Goal: Transaction & Acquisition: Purchase product/service

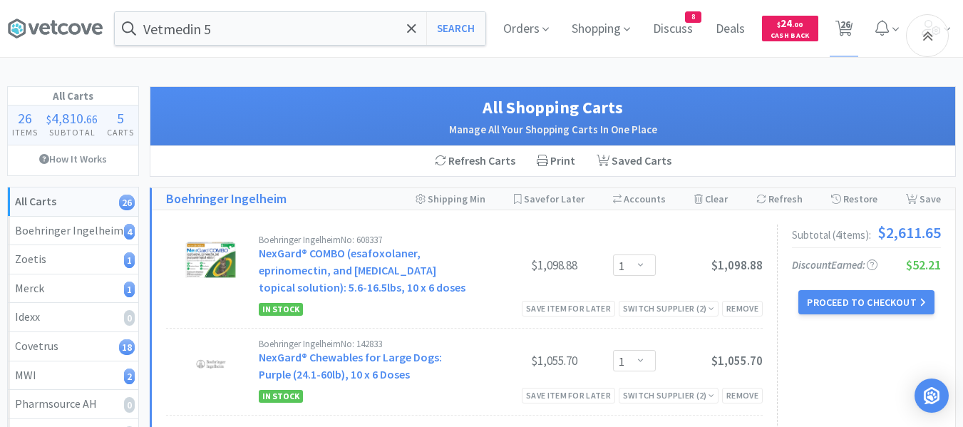
select select "1"
select select "3"
select select "10"
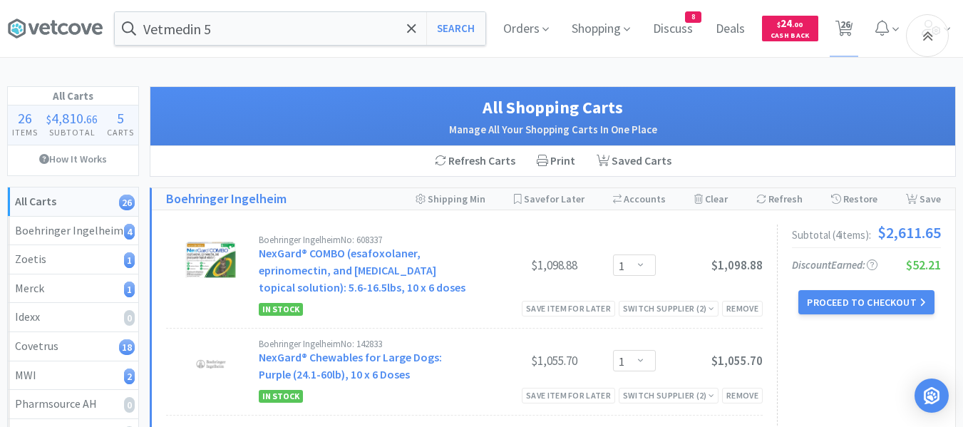
select select "3"
select select "1"
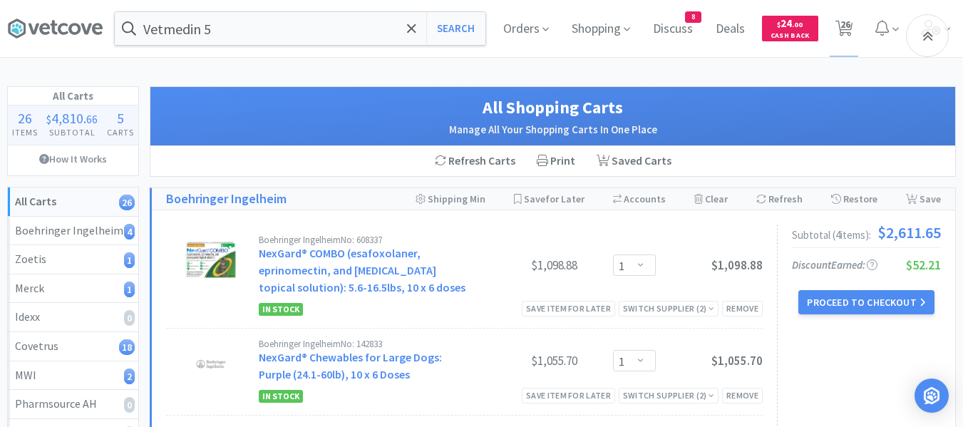
select select "5"
select select "1"
select select "3"
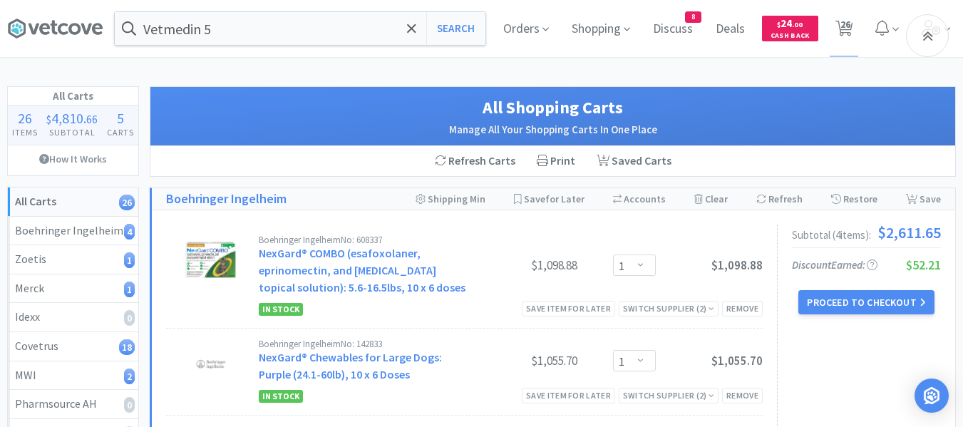
select select "2"
select select "6"
select select "4"
select select "1"
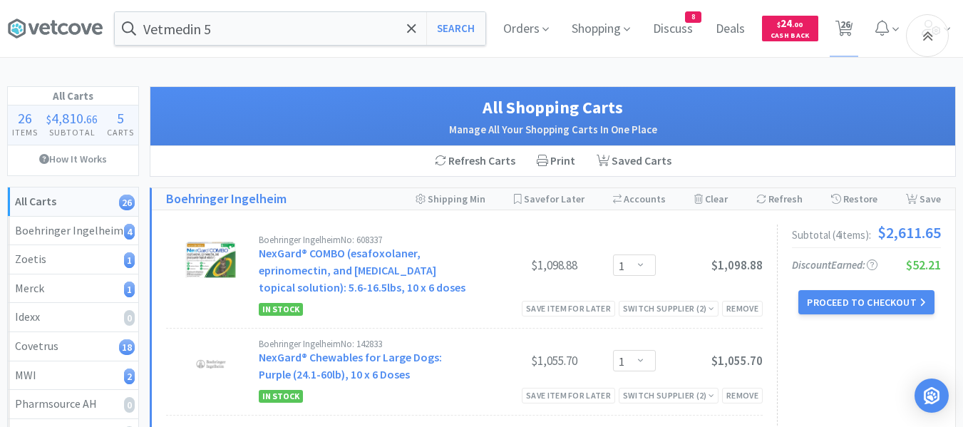
select select "1"
select select "4"
select select "1"
select select "3"
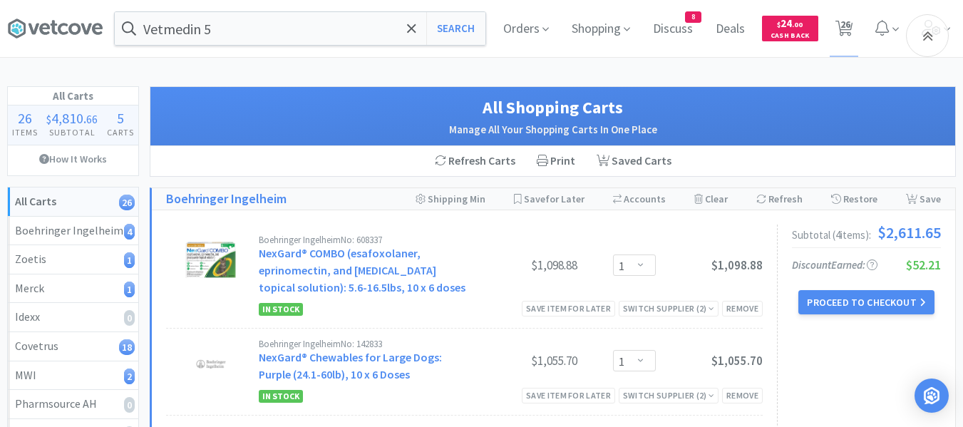
select select "2"
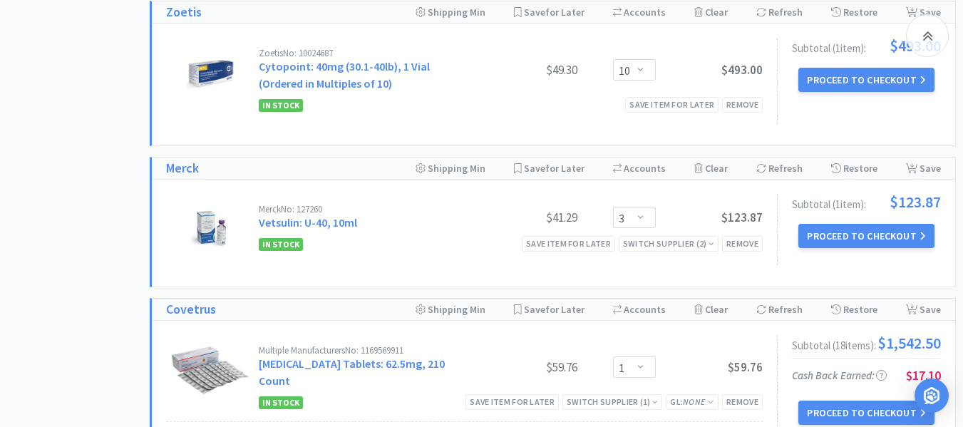
scroll to position [428, 0]
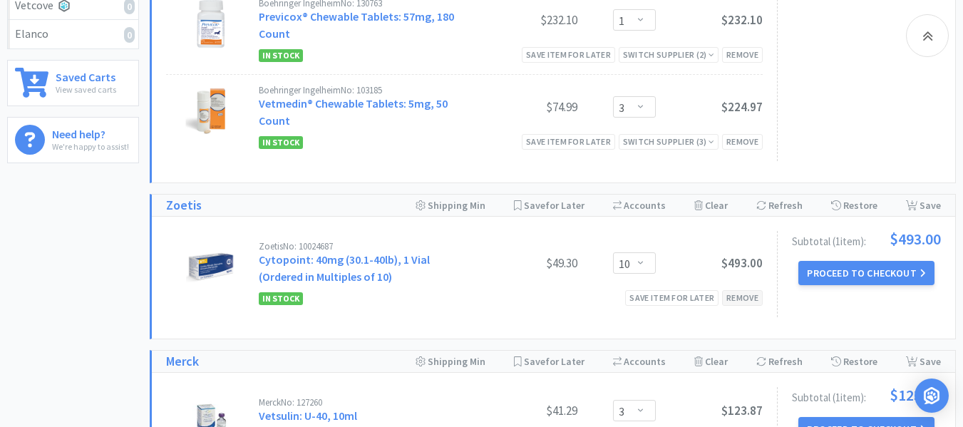
click at [746, 302] on div "Remove" at bounding box center [742, 297] width 41 height 15
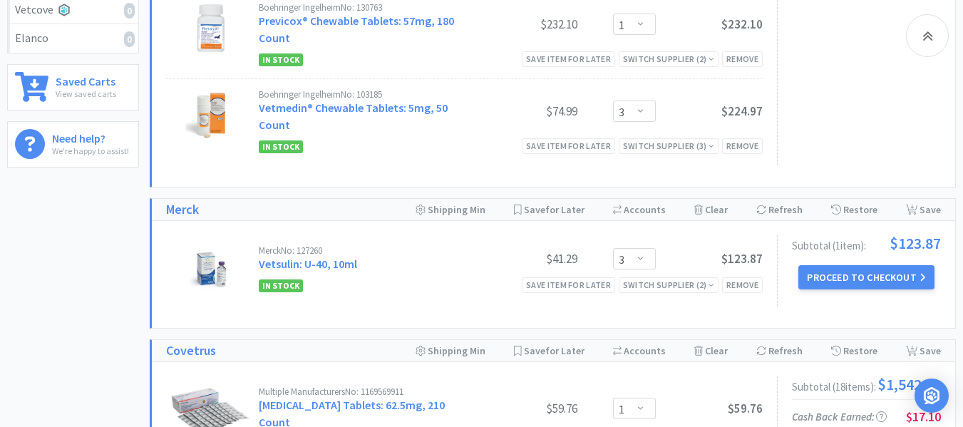
scroll to position [0, 0]
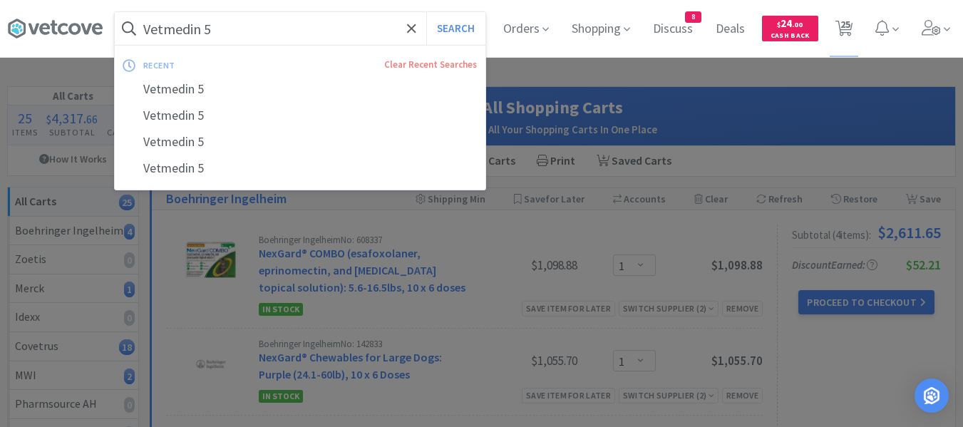
paste input "Cytopoint 10"
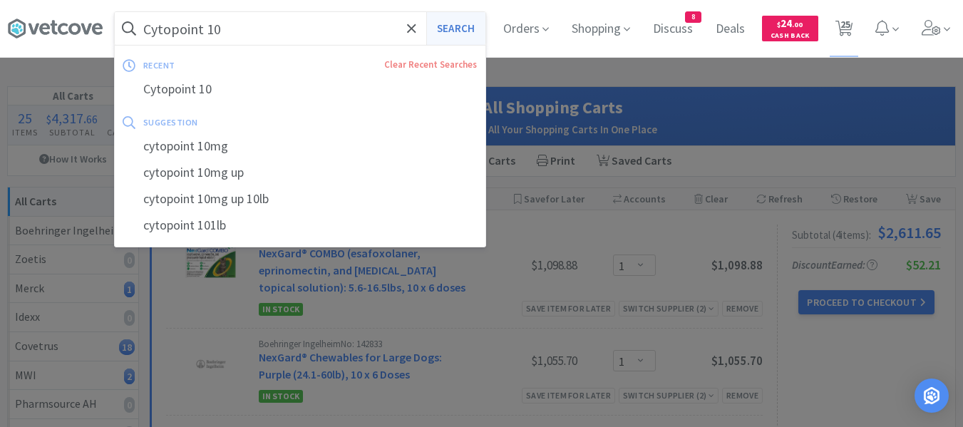
type input "Cytopoint 10"
click at [444, 29] on button "Search" at bounding box center [455, 28] width 59 height 33
select select "1"
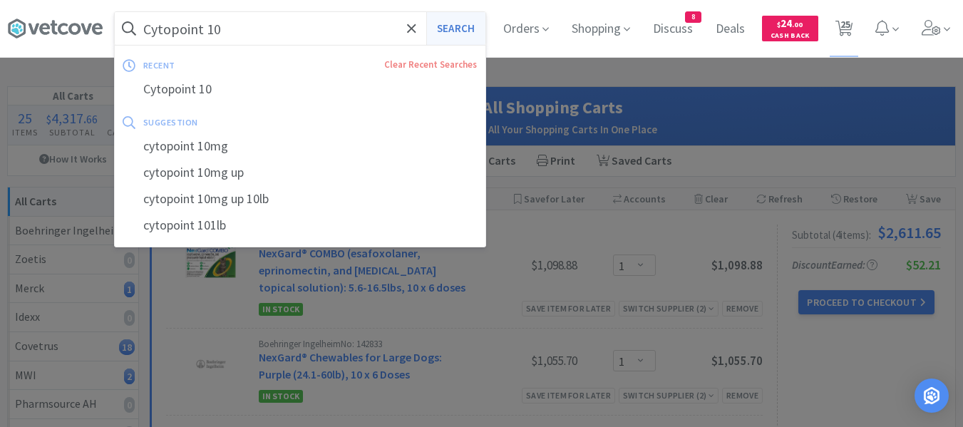
select select "1"
select select "5"
select select "1"
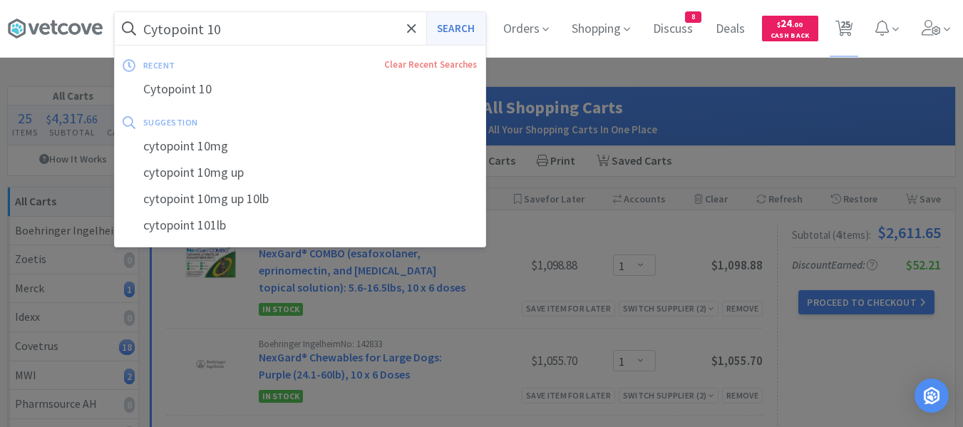
select select "3"
select select "2"
select select "6"
select select "4"
select select "1"
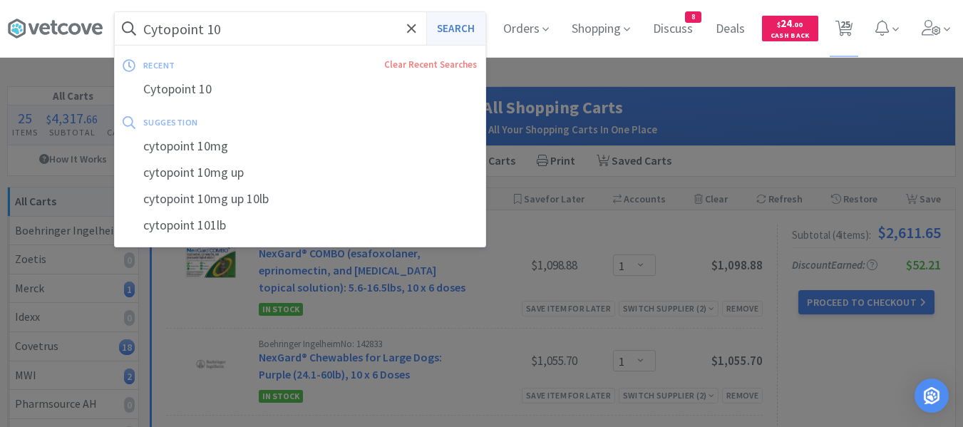
select select "1"
select select "4"
select select "1"
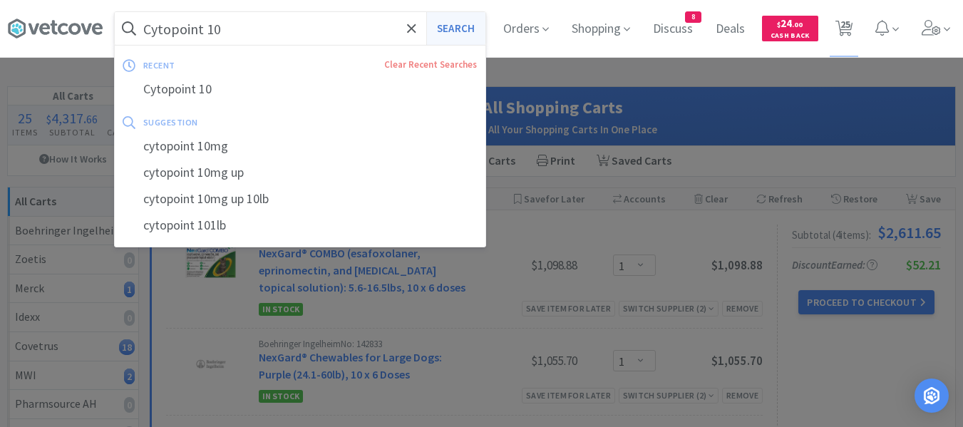
select select "3"
select select "2"
select select "1"
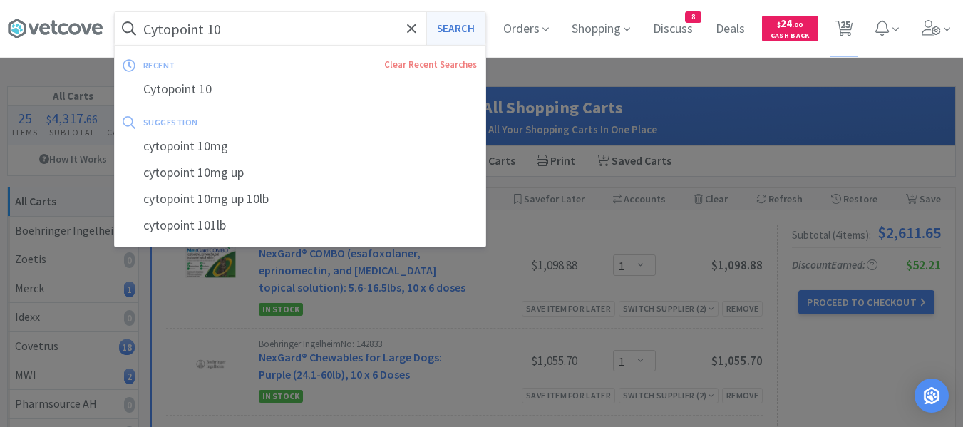
select select "3"
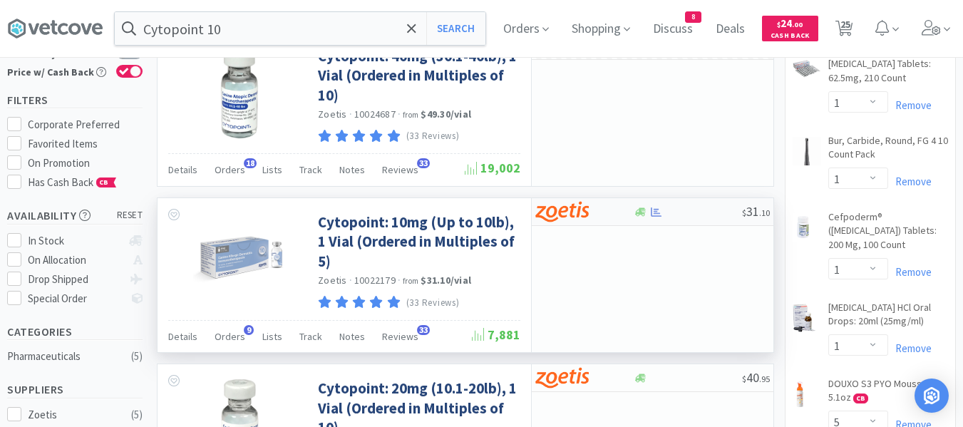
scroll to position [214, 0]
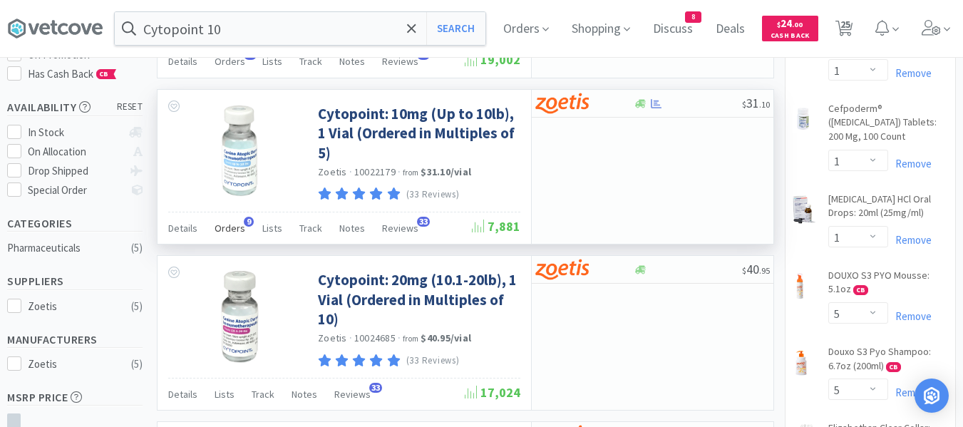
click at [238, 227] on span "Orders" at bounding box center [230, 228] width 31 height 13
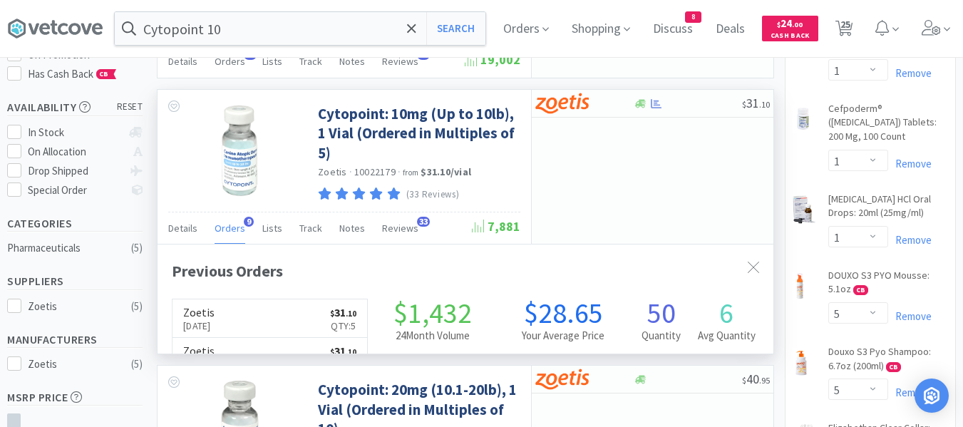
scroll to position [382, 616]
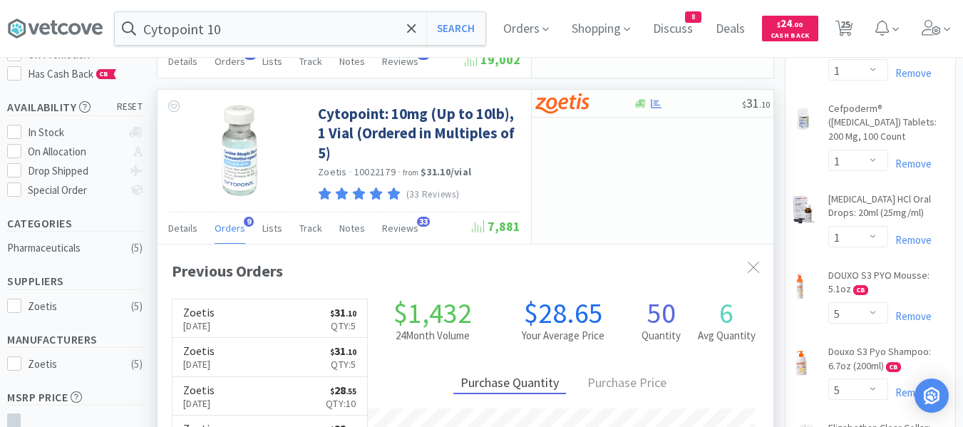
click at [238, 227] on span "Orders" at bounding box center [230, 228] width 31 height 13
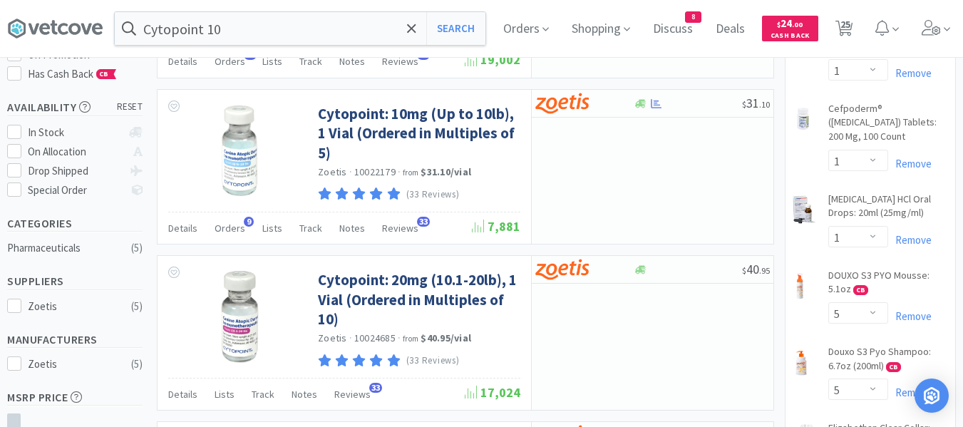
scroll to position [143, 0]
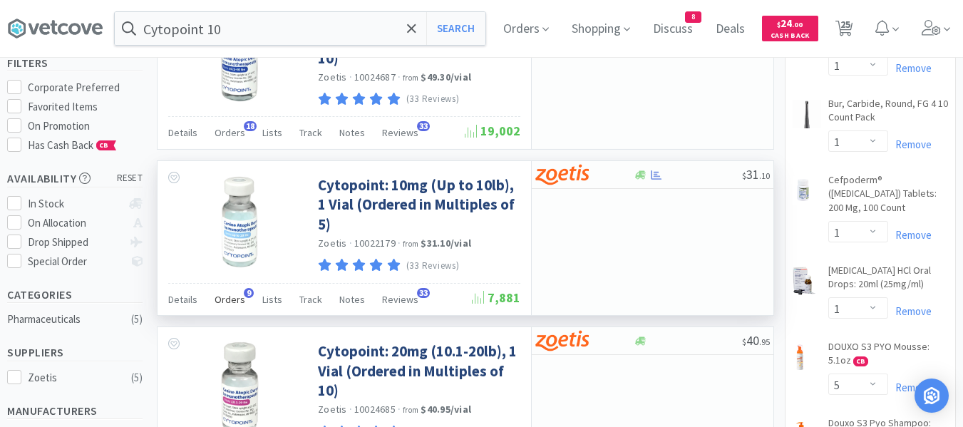
click at [233, 299] on span "Orders" at bounding box center [230, 299] width 31 height 13
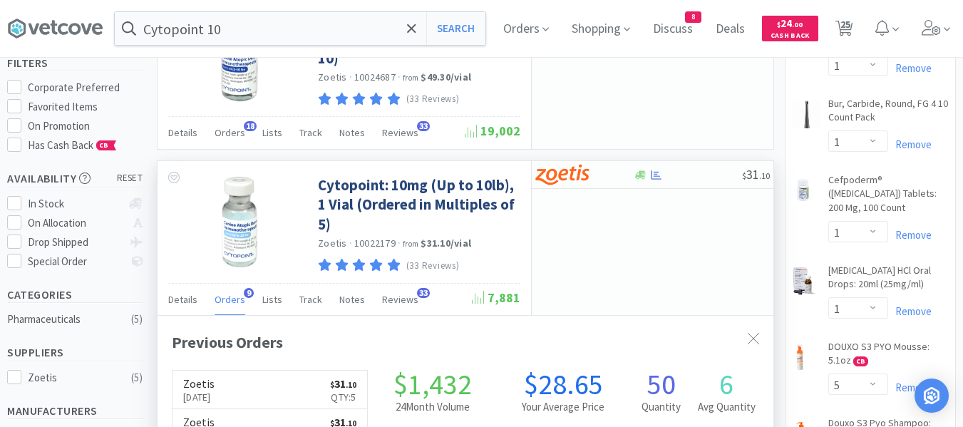
scroll to position [382, 616]
click at [665, 181] on div "$ 31 . 10" at bounding box center [653, 175] width 242 height 28
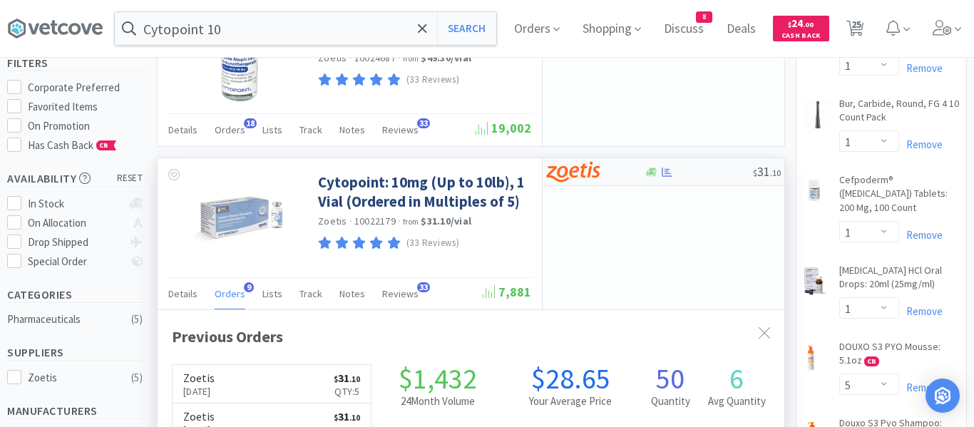
select select "5"
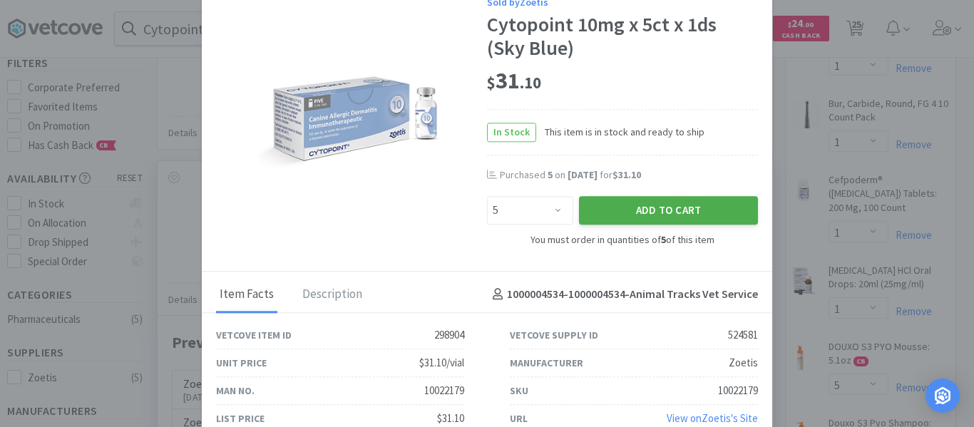
click at [620, 214] on button "Add to Cart" at bounding box center [668, 211] width 179 height 29
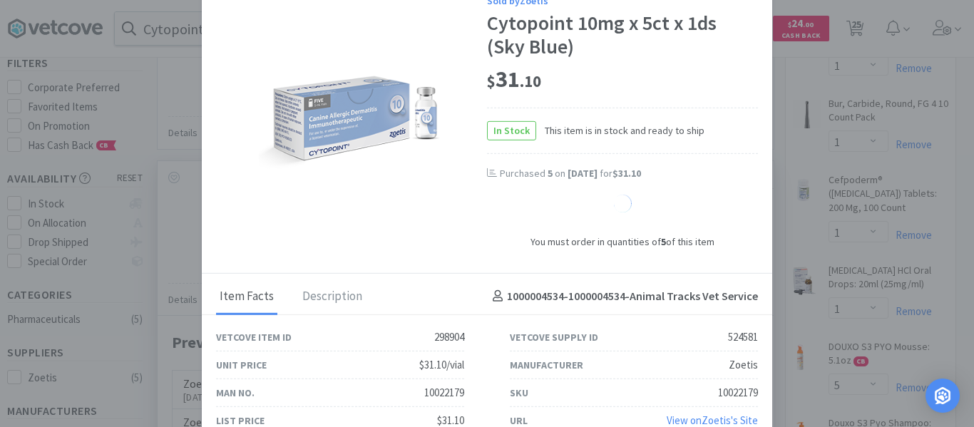
select select "5"
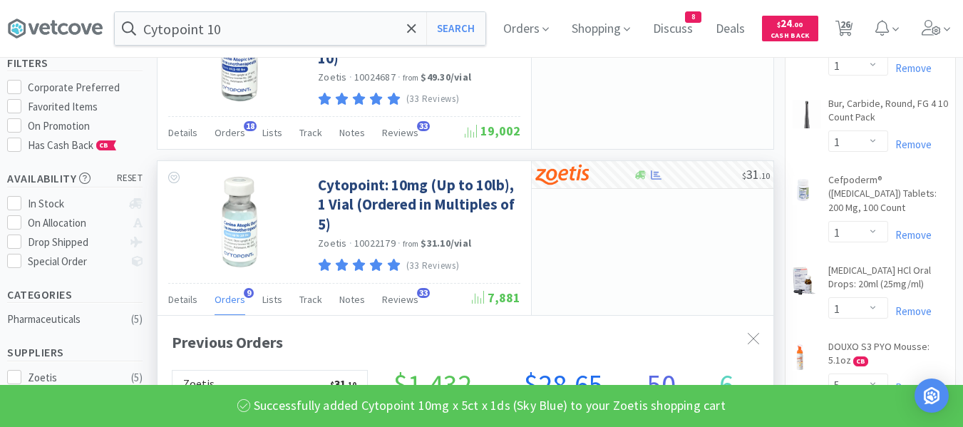
scroll to position [712645, 712411]
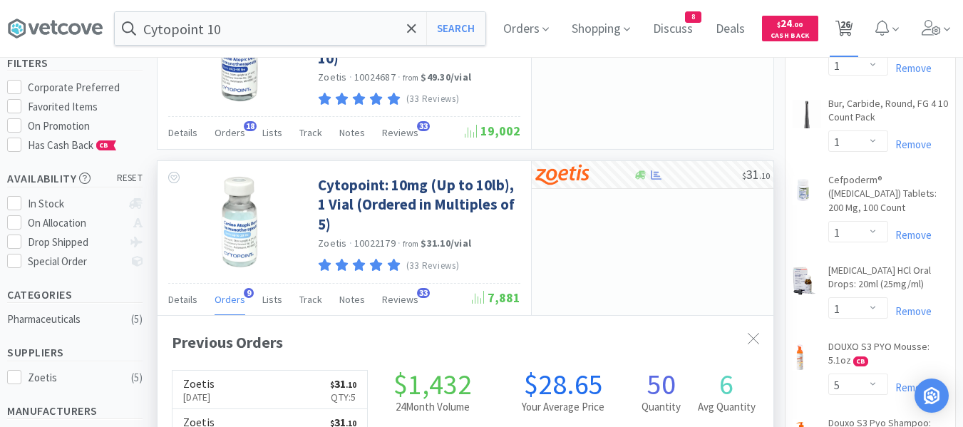
drag, startPoint x: 860, startPoint y: 36, endPoint x: 837, endPoint y: 49, distance: 26.5
click at [851, 36] on span "26" at bounding box center [846, 24] width 10 height 57
select select "1"
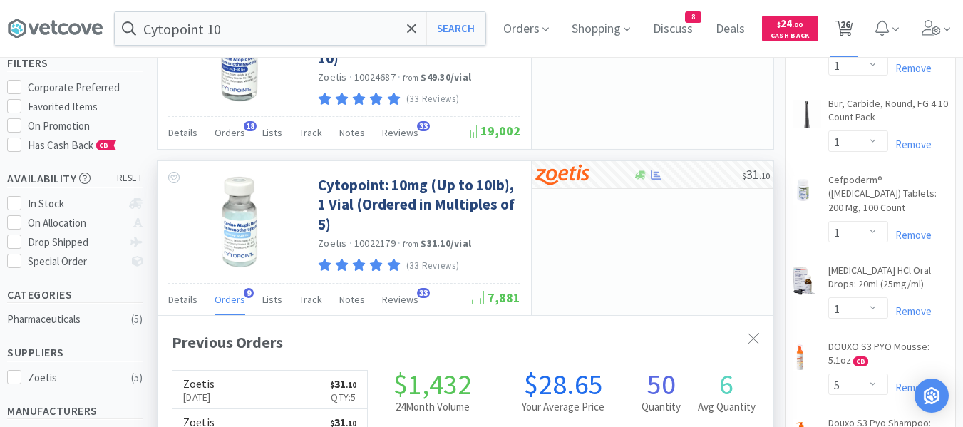
select select "3"
select select "5"
select select "3"
select select "1"
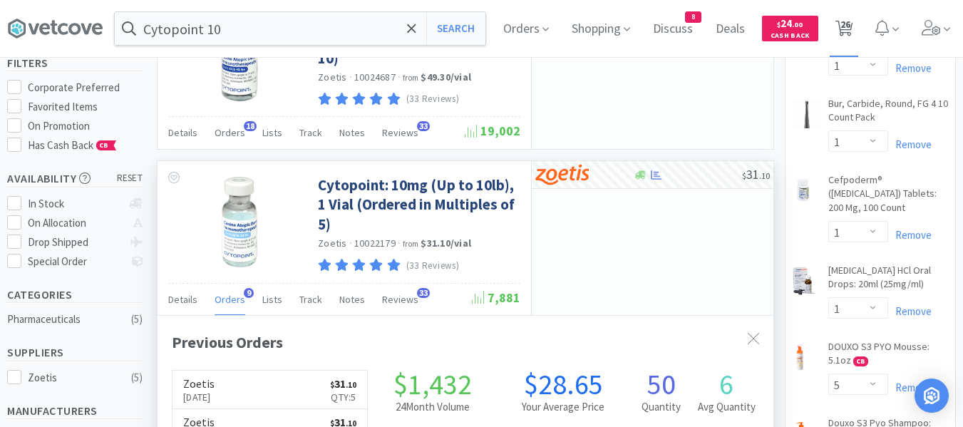
select select "1"
select select "5"
select select "1"
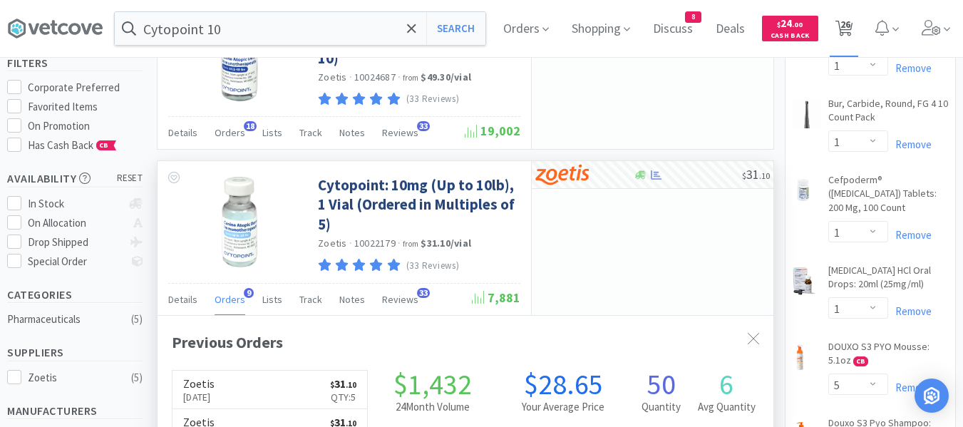
select select "1"
select select "3"
select select "2"
select select "6"
select select "4"
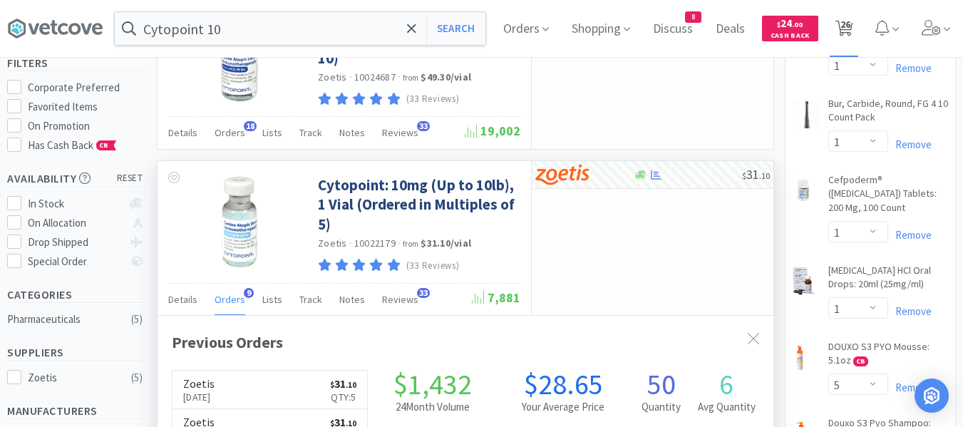
select select "1"
select select "4"
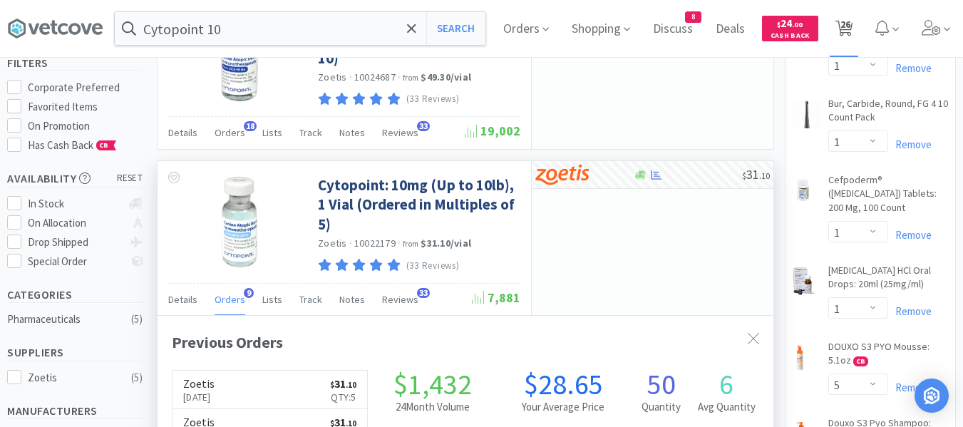
select select "1"
select select "3"
select select "2"
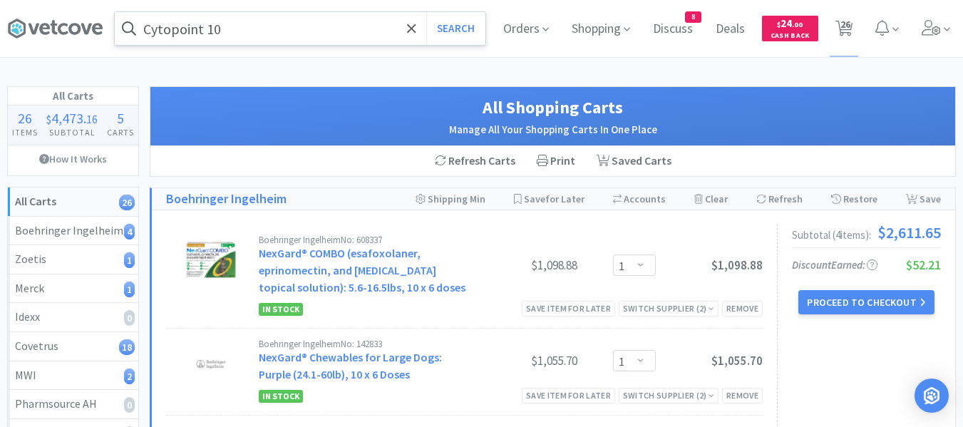
click at [264, 23] on input "Cytopoint 10" at bounding box center [300, 28] width 371 height 33
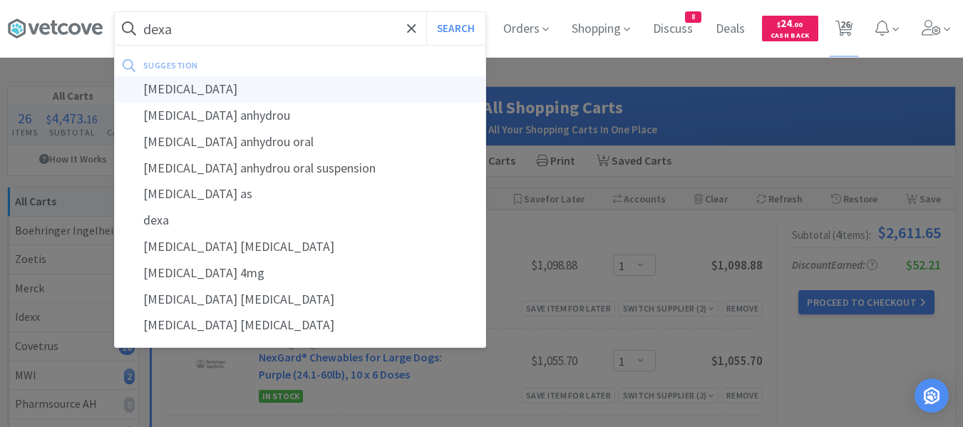
click at [232, 83] on div "[MEDICAL_DATA]" at bounding box center [300, 89] width 371 height 26
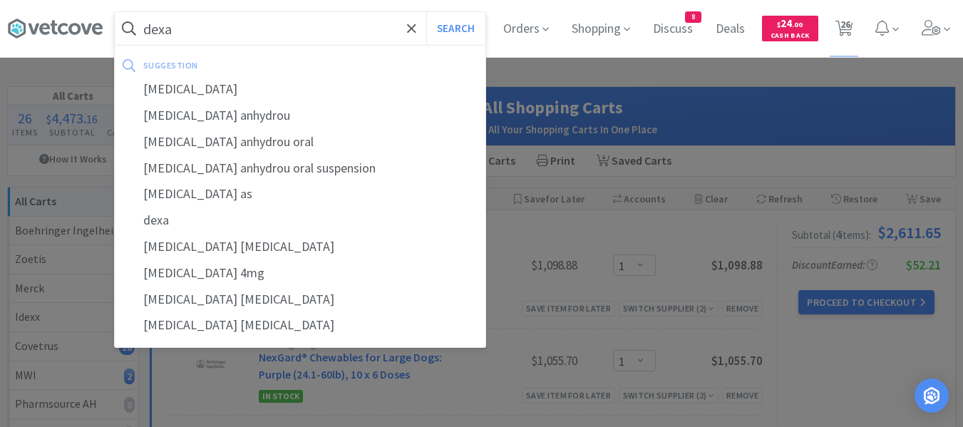
type input "[MEDICAL_DATA]"
select select "1"
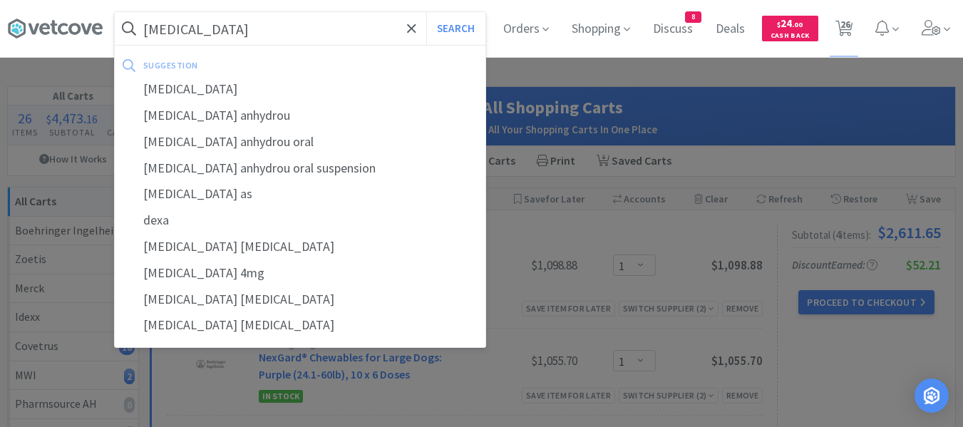
select select "5"
select select "1"
select select "3"
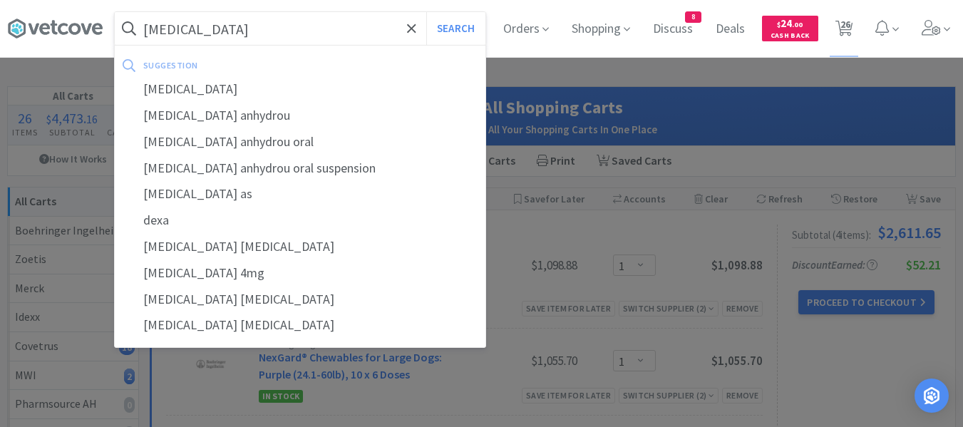
select select "2"
select select "6"
select select "4"
select select "1"
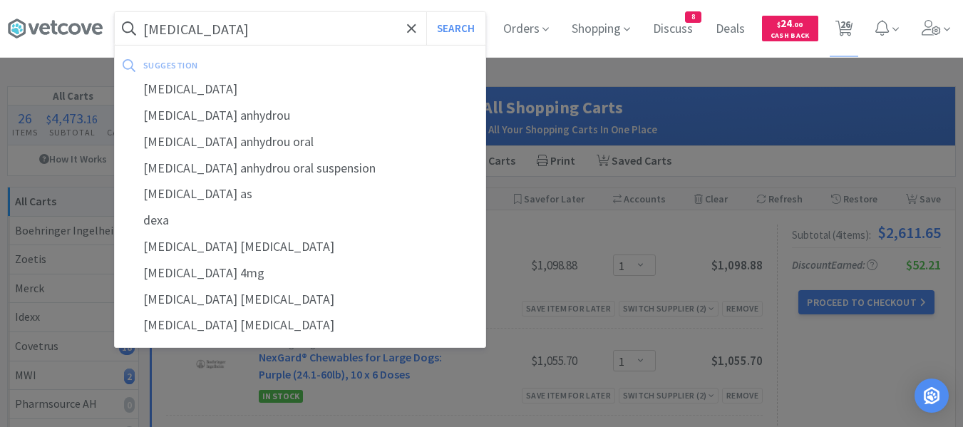
select select "1"
select select "4"
select select "1"
select select "3"
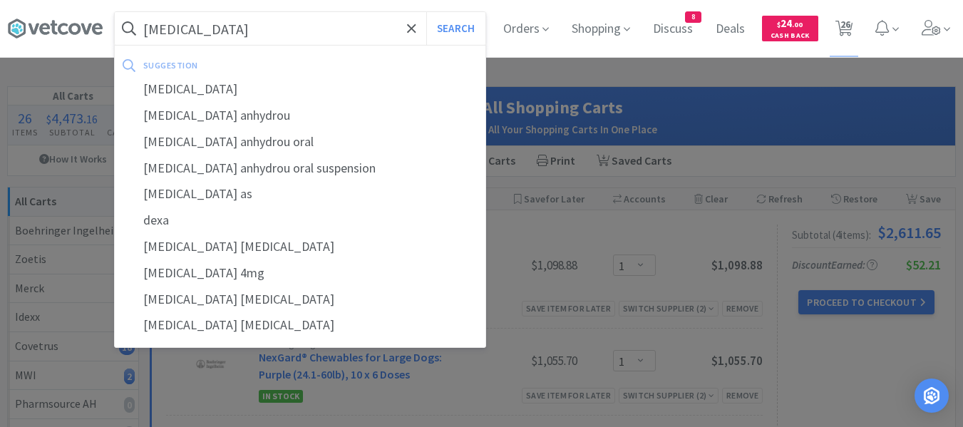
select select "2"
select select "1"
select select "3"
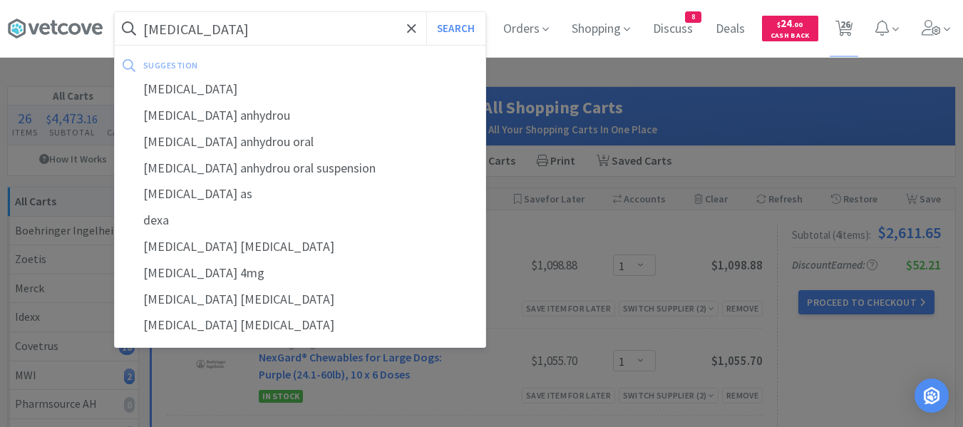
select select "5"
select select "3"
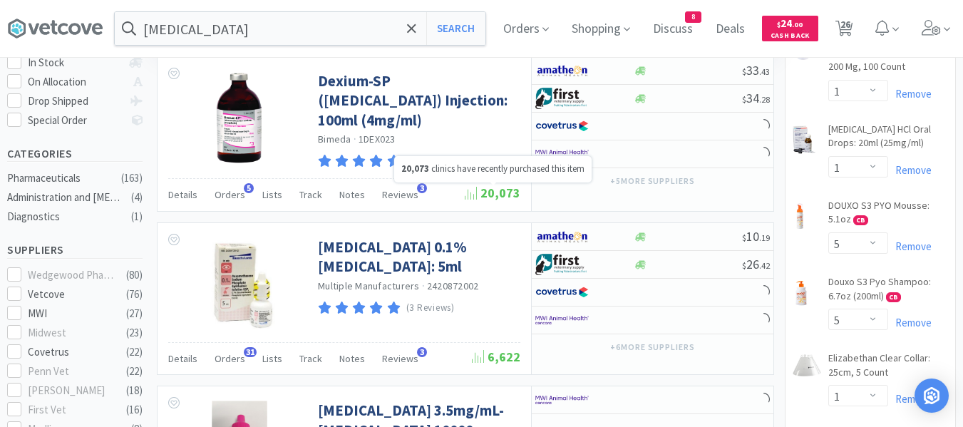
scroll to position [357, 0]
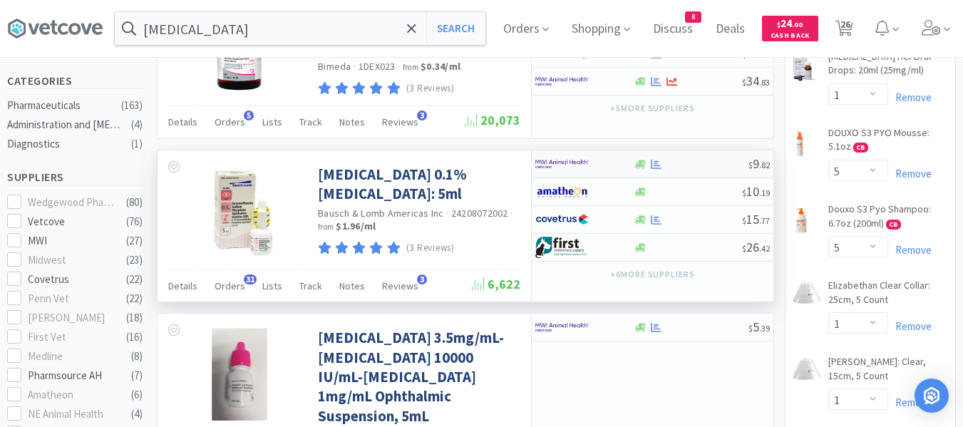
click at [673, 161] on div at bounding box center [691, 164] width 116 height 11
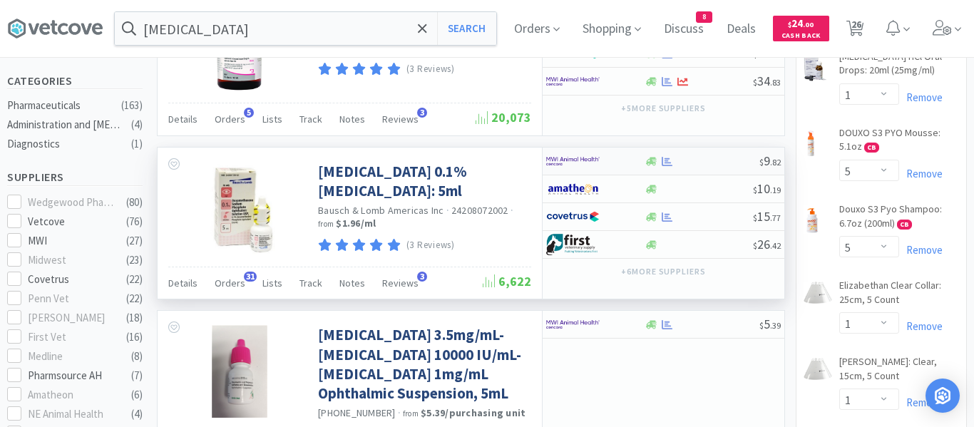
select select "1"
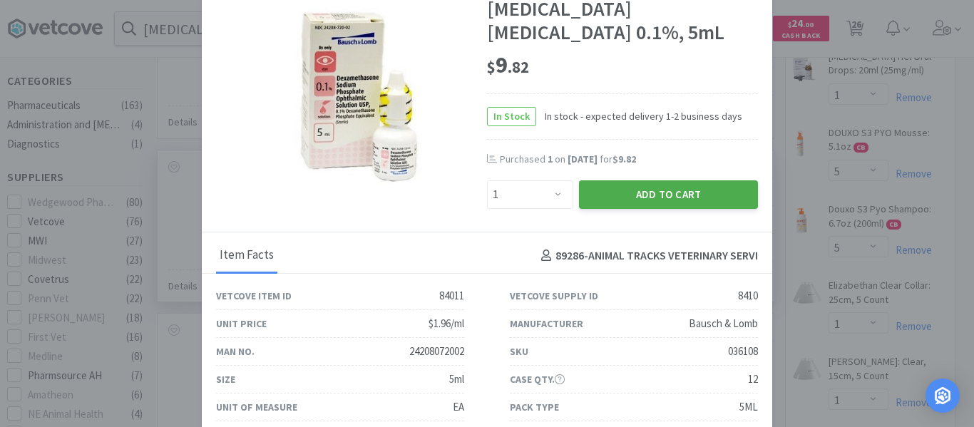
click at [610, 209] on button "Add to Cart" at bounding box center [668, 194] width 179 height 29
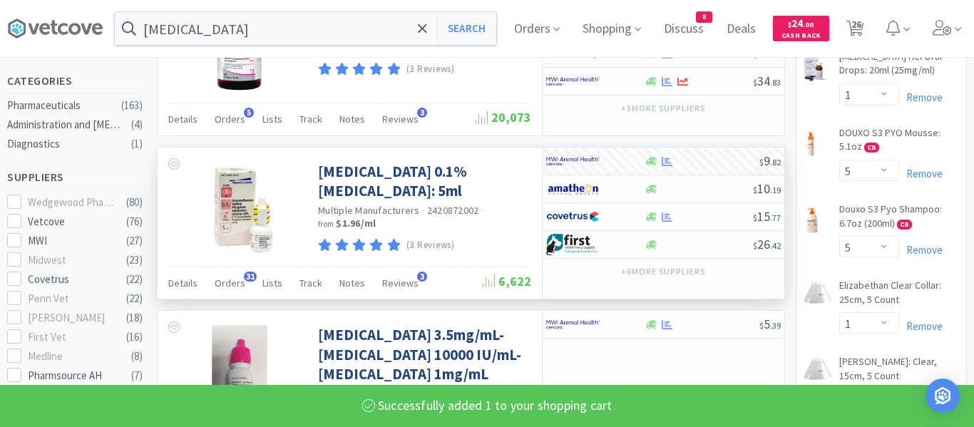
select select "1"
select select "2"
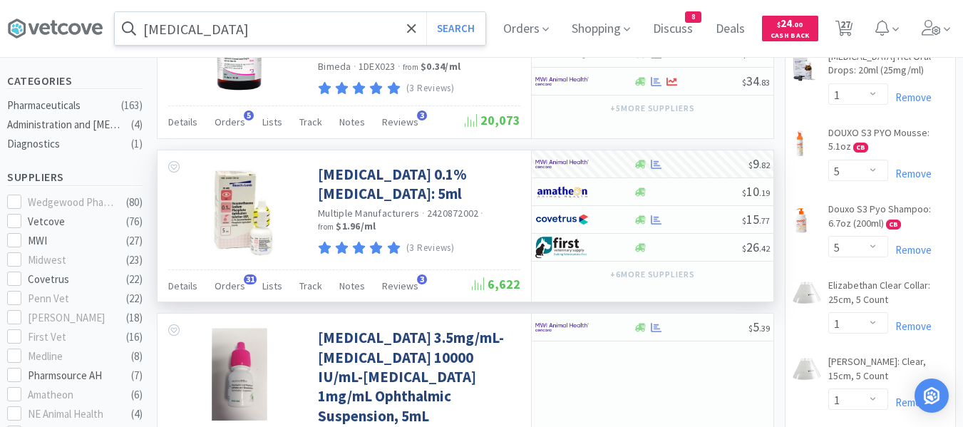
click at [242, 36] on input "[MEDICAL_DATA]" at bounding box center [300, 28] width 371 height 33
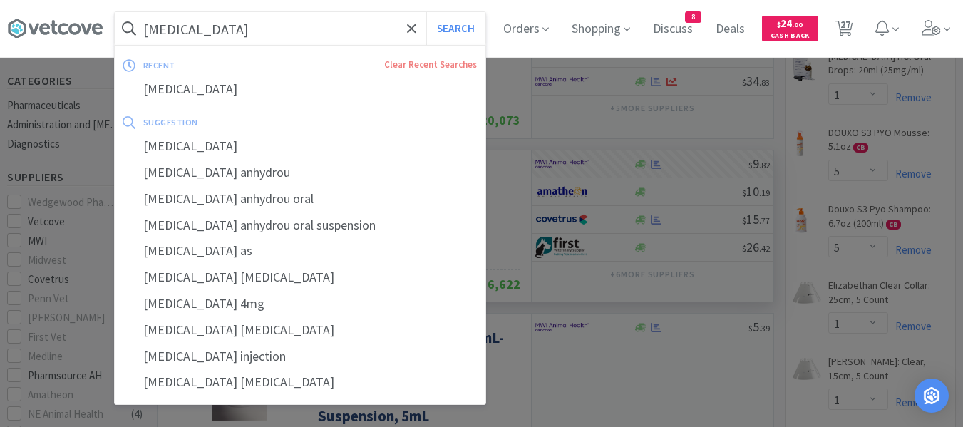
paste input "FELINE HA 4"
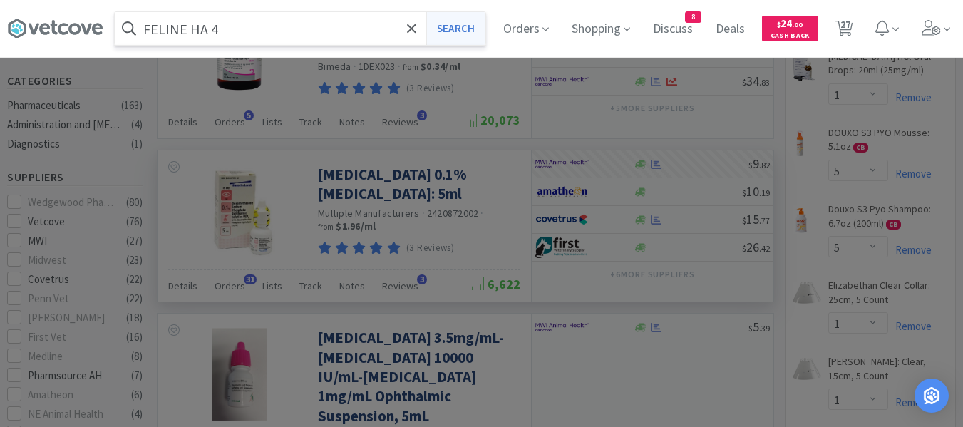
type input "FELINE HA 4"
click at [481, 29] on button "Search" at bounding box center [455, 28] width 59 height 33
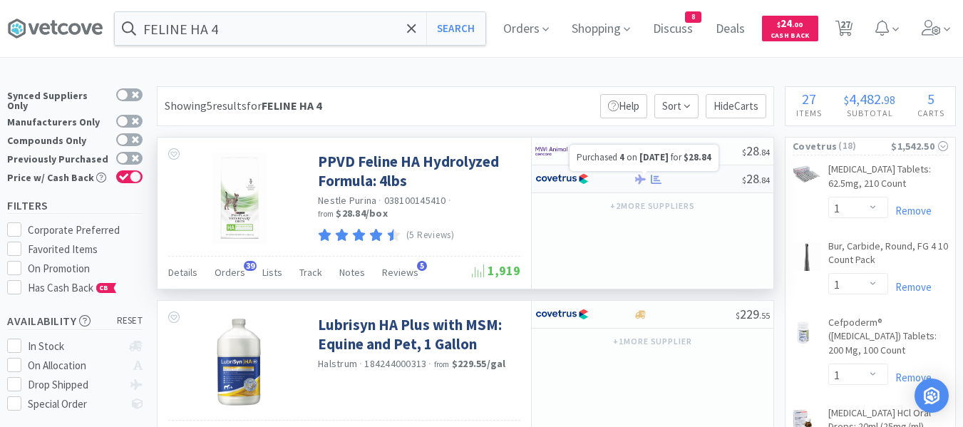
click at [656, 178] on icon at bounding box center [656, 178] width 11 height 9
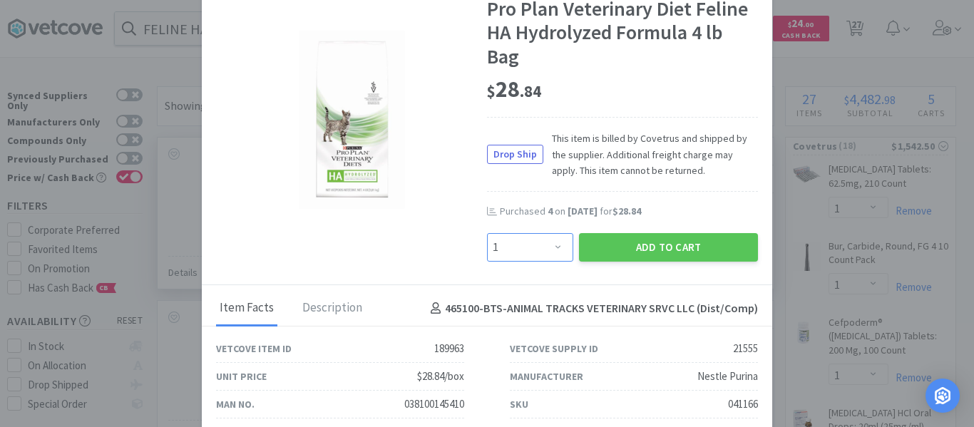
click at [515, 250] on select "Enter Quantity 1 2 3 4 5 6 7 8 9 10 11 12 13 14 15 16 17 18 19 20 Enter Quantity" at bounding box center [530, 247] width 86 height 29
select select "3"
click at [487, 233] on select "Enter Quantity 1 2 3 4 5 6 7 8 9 10 11 12 13 14 15 16 17 18 19 20 Enter Quantity" at bounding box center [530, 247] width 86 height 29
drag, startPoint x: 608, startPoint y: 245, endPoint x: 584, endPoint y: 222, distance: 33.3
click at [606, 245] on button "Add to Cart" at bounding box center [668, 247] width 179 height 29
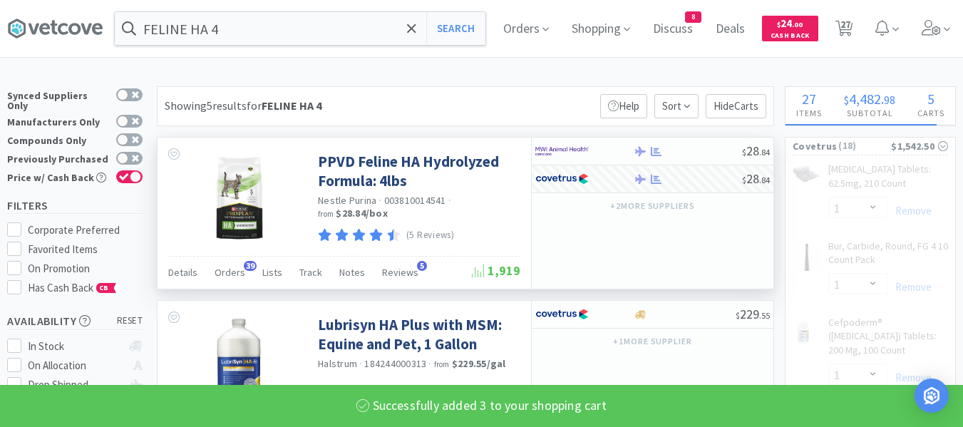
select select "3"
select select "2"
select select "6"
select select "4"
select select "1"
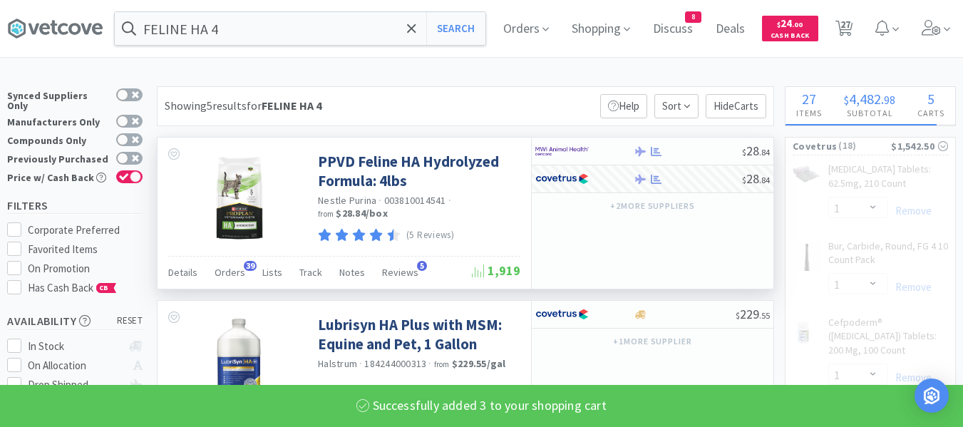
select select "4"
select select "1"
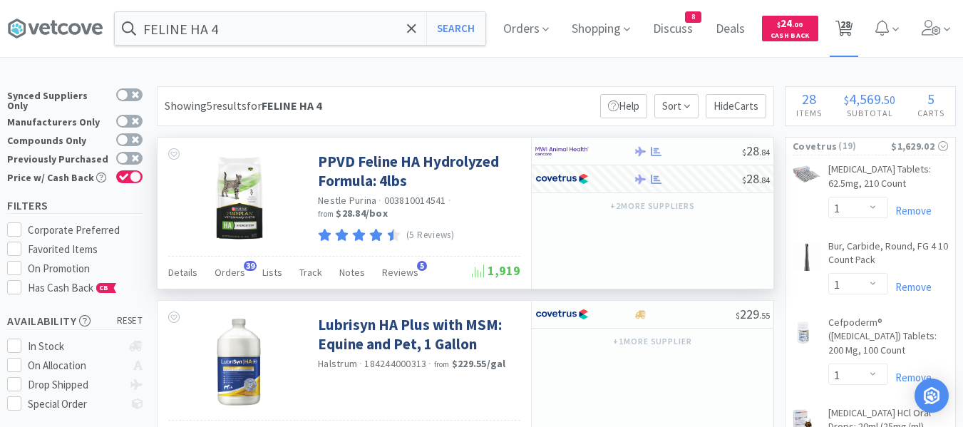
click at [859, 29] on span "28" at bounding box center [844, 28] width 29 height 57
select select "1"
select select "3"
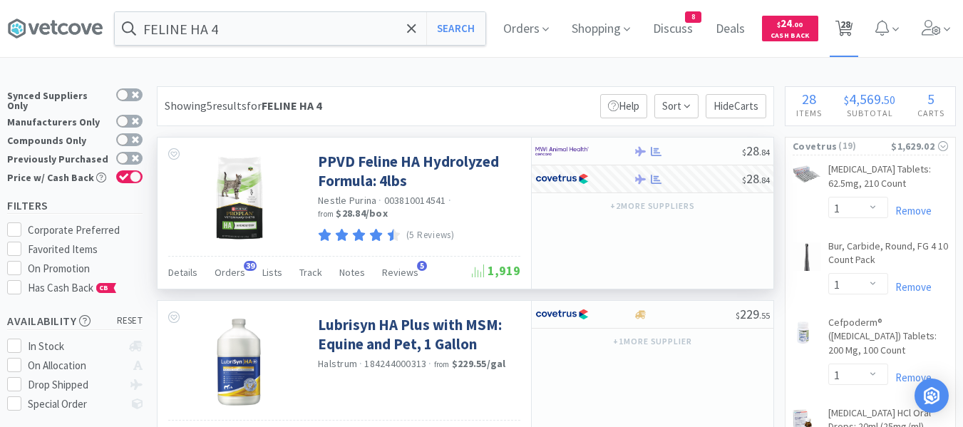
select select "5"
select select "3"
select select "1"
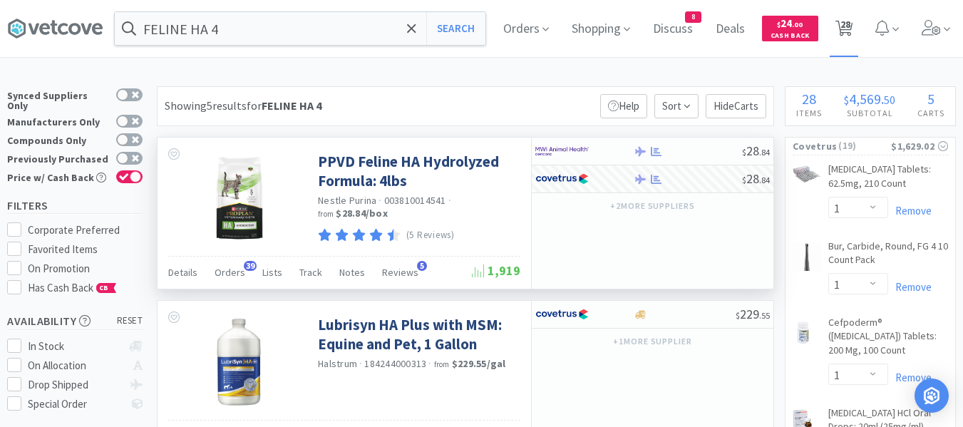
select select "1"
select select "5"
select select "1"
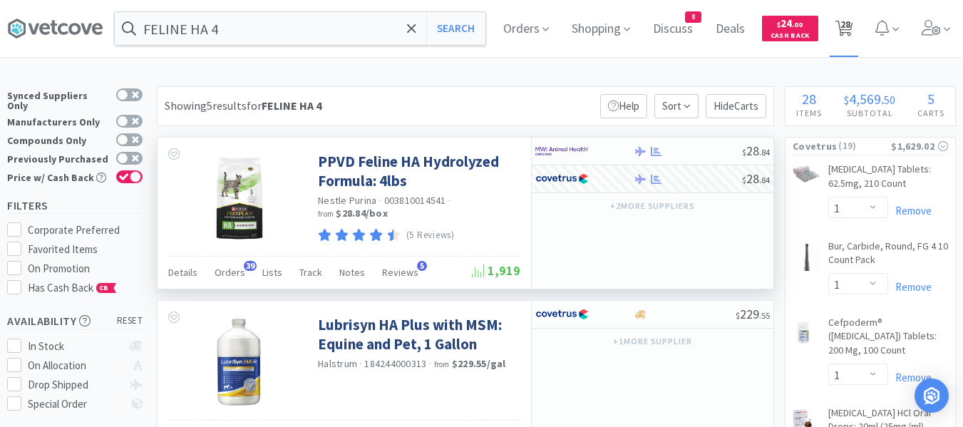
select select "3"
select select "2"
select select "6"
select select "4"
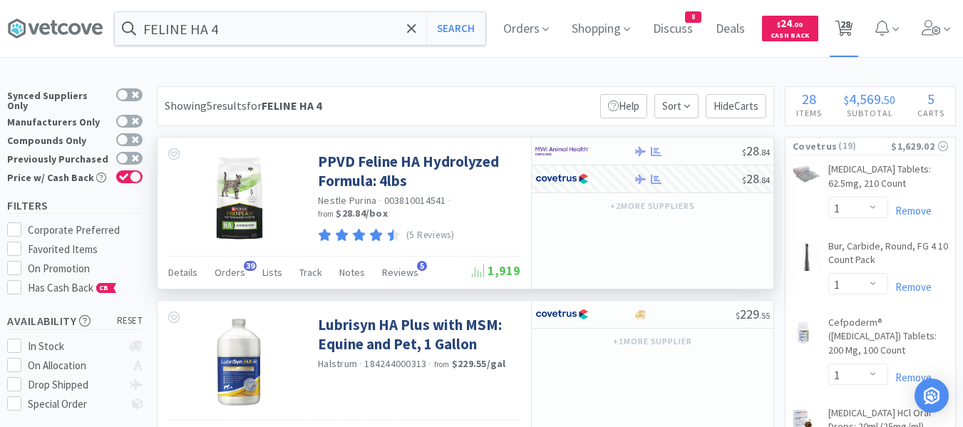
select select "1"
select select "4"
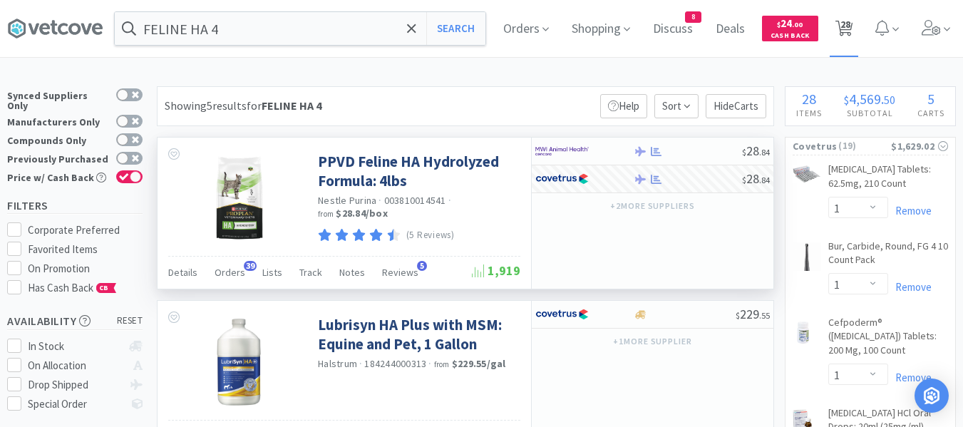
select select "1"
select select "3"
select select "1"
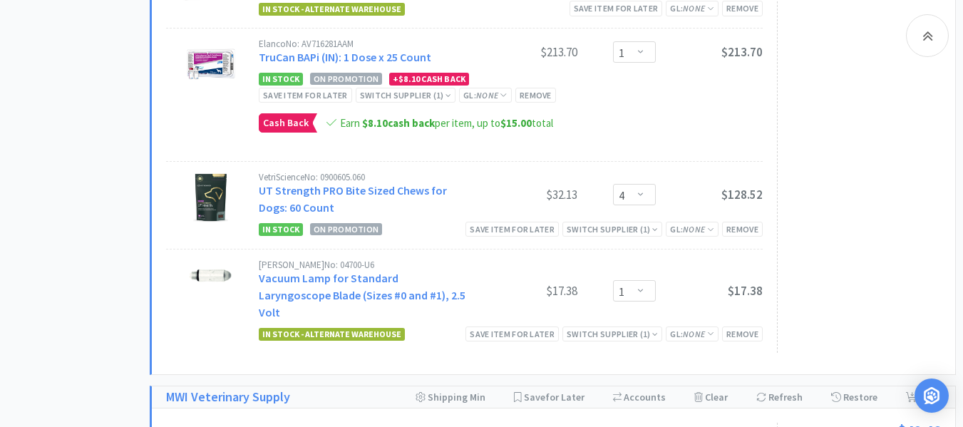
scroll to position [2496, 0]
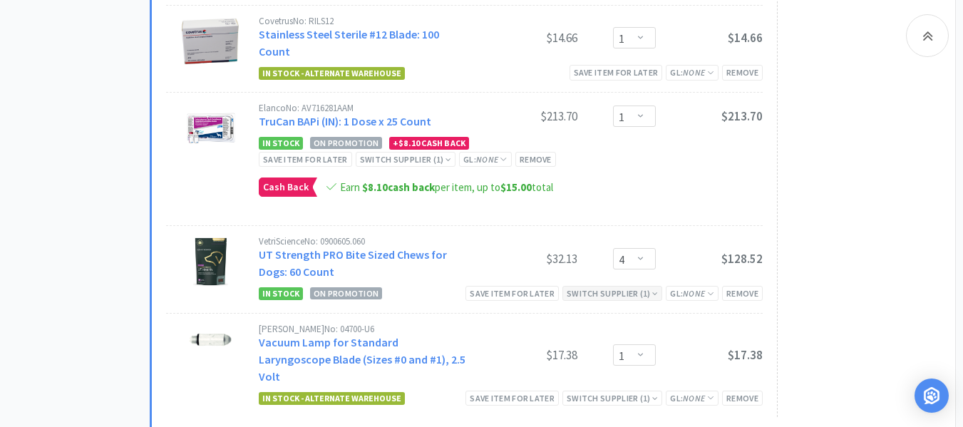
click at [647, 287] on div "Switch Supplier ( 1 )" at bounding box center [612, 294] width 91 height 14
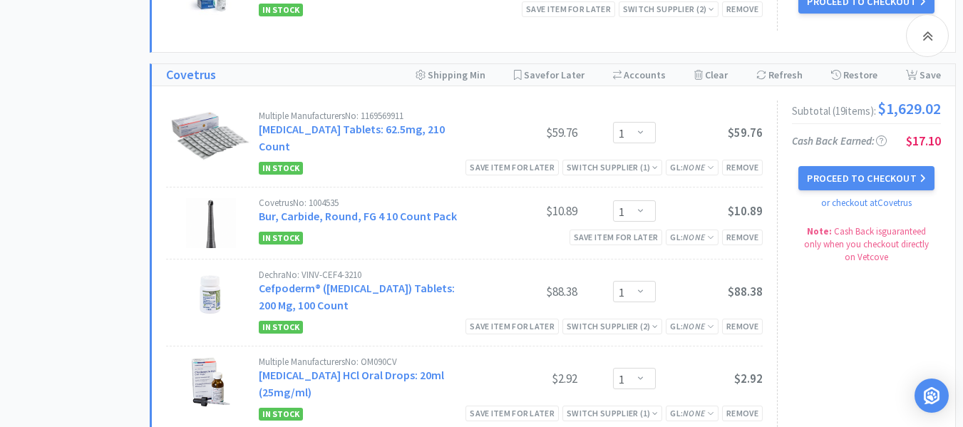
scroll to position [927, 0]
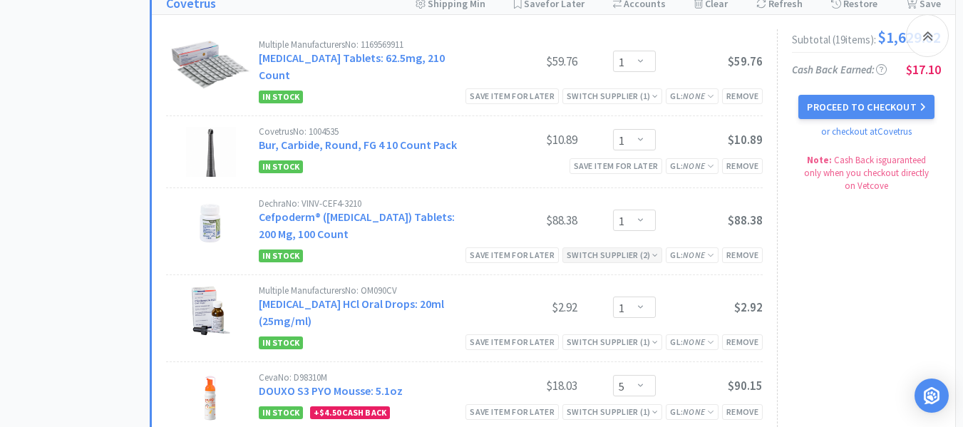
click at [652, 257] on icon at bounding box center [655, 255] width 6 height 9
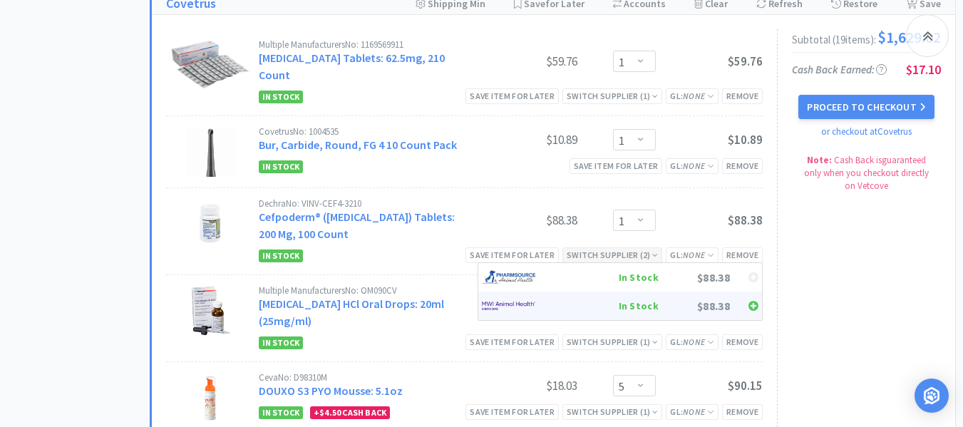
click at [754, 307] on icon at bounding box center [754, 305] width 10 height 11
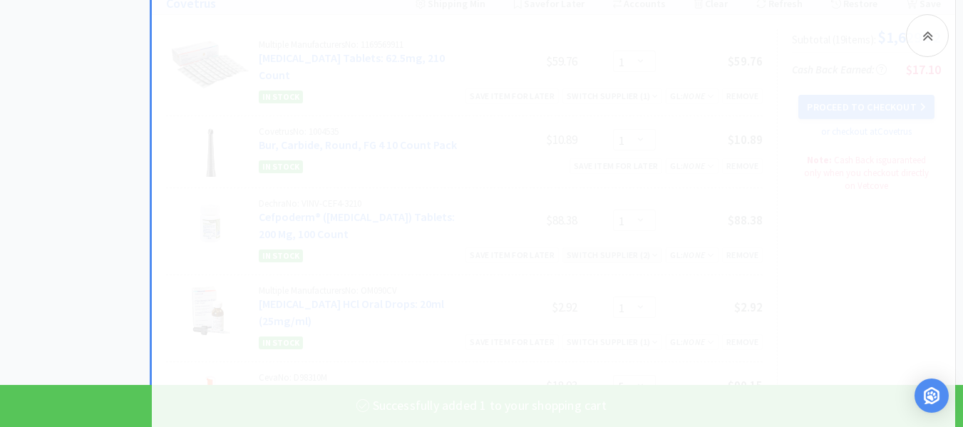
select select "1"
select select "2"
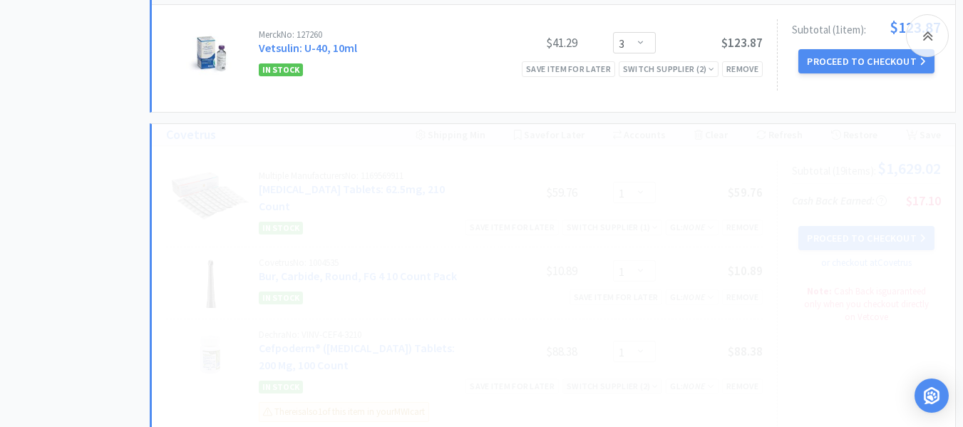
scroll to position [784, 0]
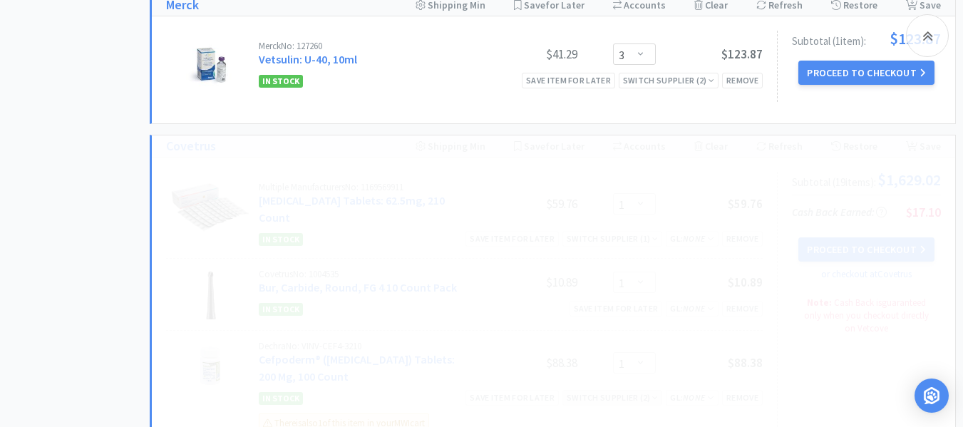
select select "5"
select select "1"
select select "3"
select select "2"
select select "6"
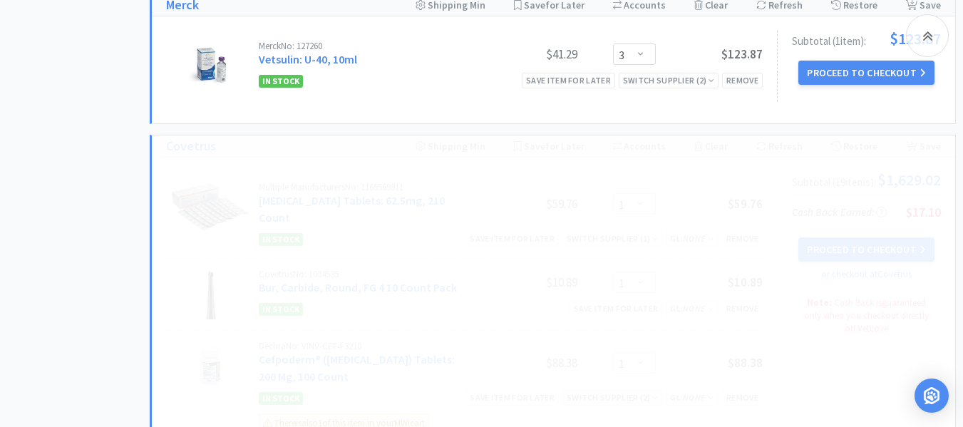
select select "4"
select select "1"
select select "4"
select select "1"
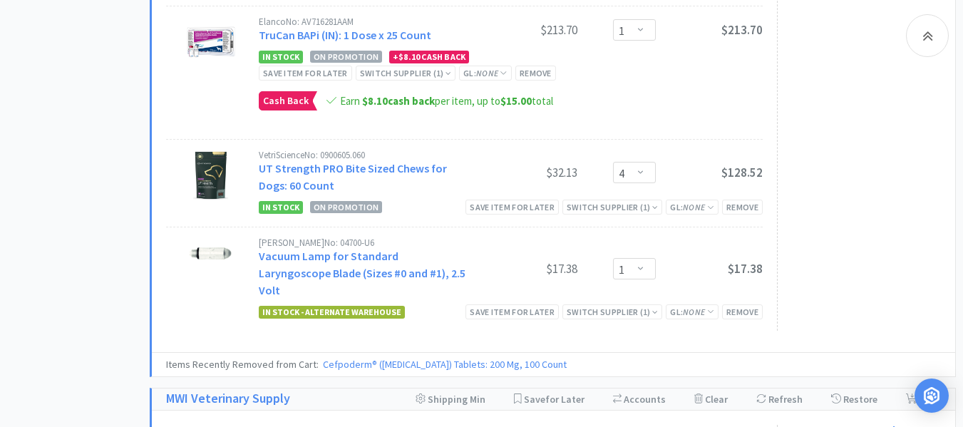
scroll to position [2496, 0]
click at [652, 202] on icon at bounding box center [655, 206] width 6 height 9
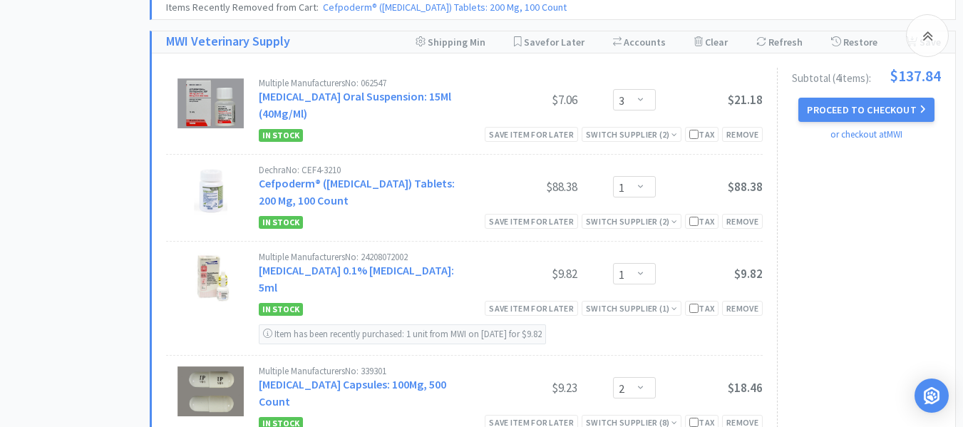
scroll to position [2781, 0]
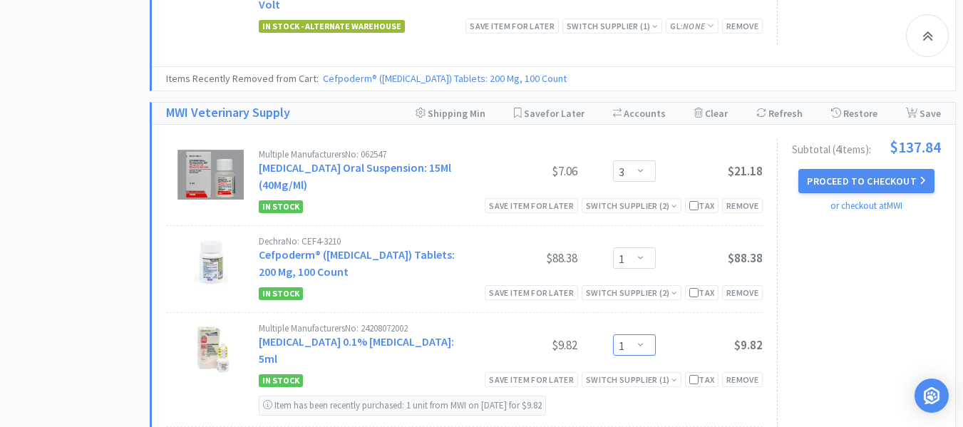
click at [636, 334] on select "Enter Quantity 1 2 3 4 5 6 7 8 9 10 11 12 13 14 15 16 17 18 19 20 Enter Quantity" at bounding box center [634, 344] width 43 height 21
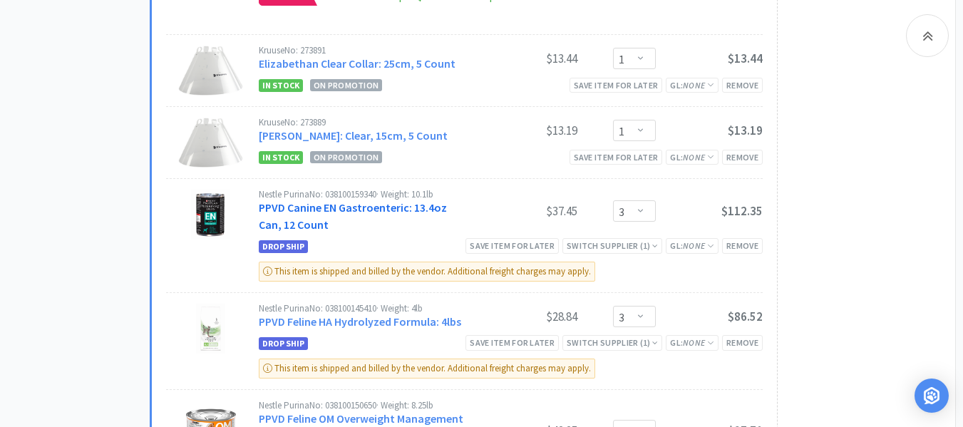
scroll to position [1426, 0]
